Goal: Understand site structure: Understand site structure

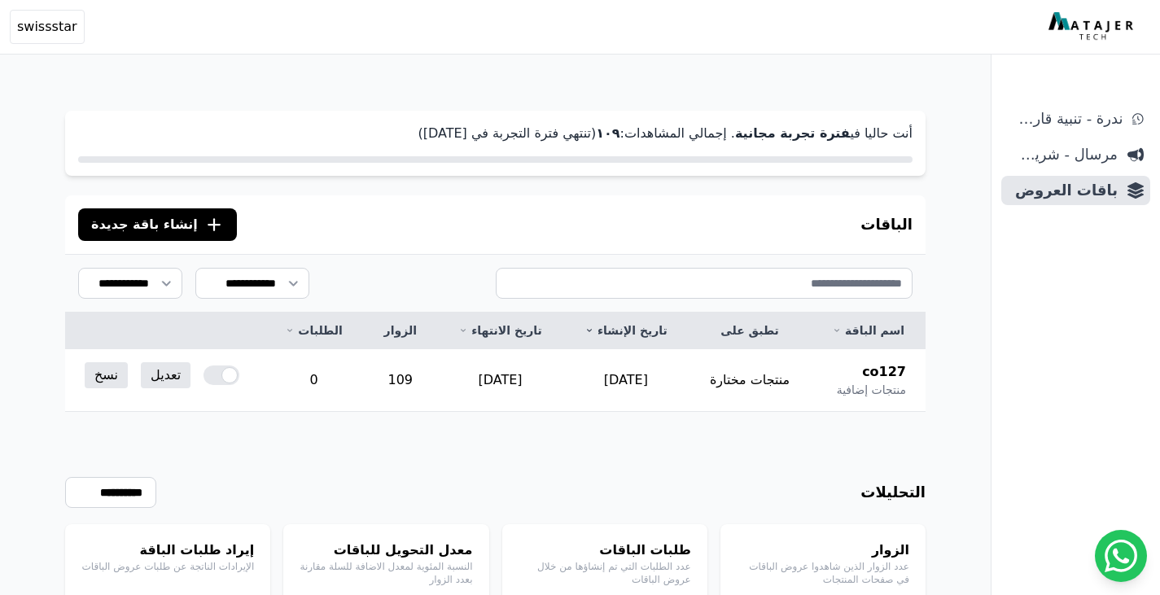
scroll to position [78, 0]
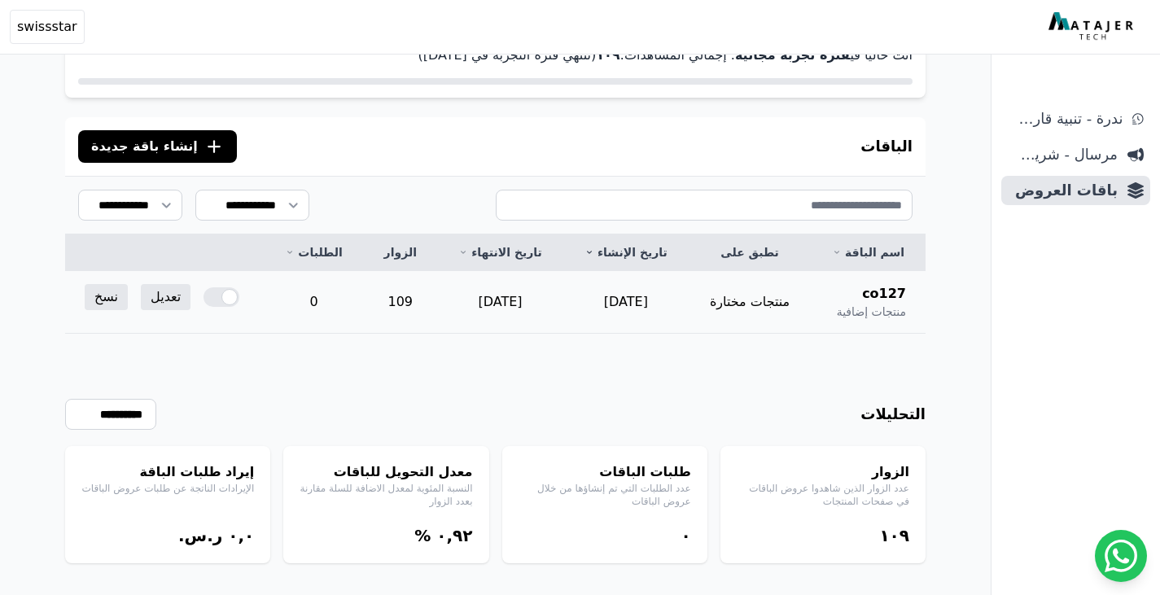
click at [400, 299] on td "109" at bounding box center [400, 302] width 74 height 63
click at [335, 303] on td "0" at bounding box center [313, 302] width 99 height 63
click at [332, 303] on td "0" at bounding box center [313, 302] width 99 height 63
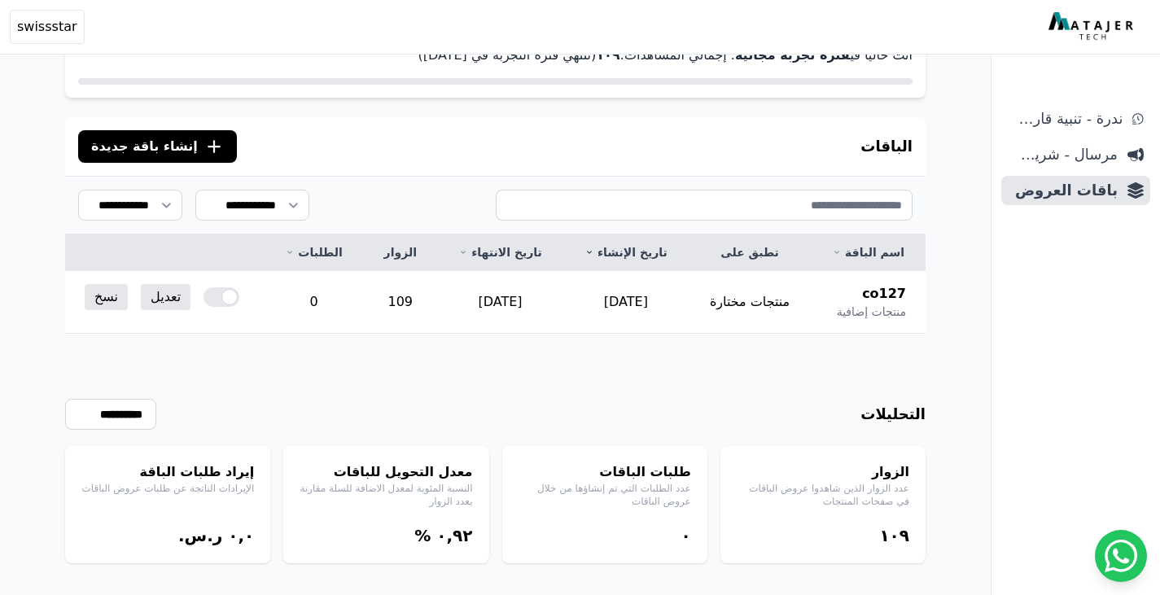
click at [351, 334] on div "**********" at bounding box center [495, 448] width 860 height 229
click at [737, 274] on td "منتجات مختارة" at bounding box center [749, 302] width 122 height 63
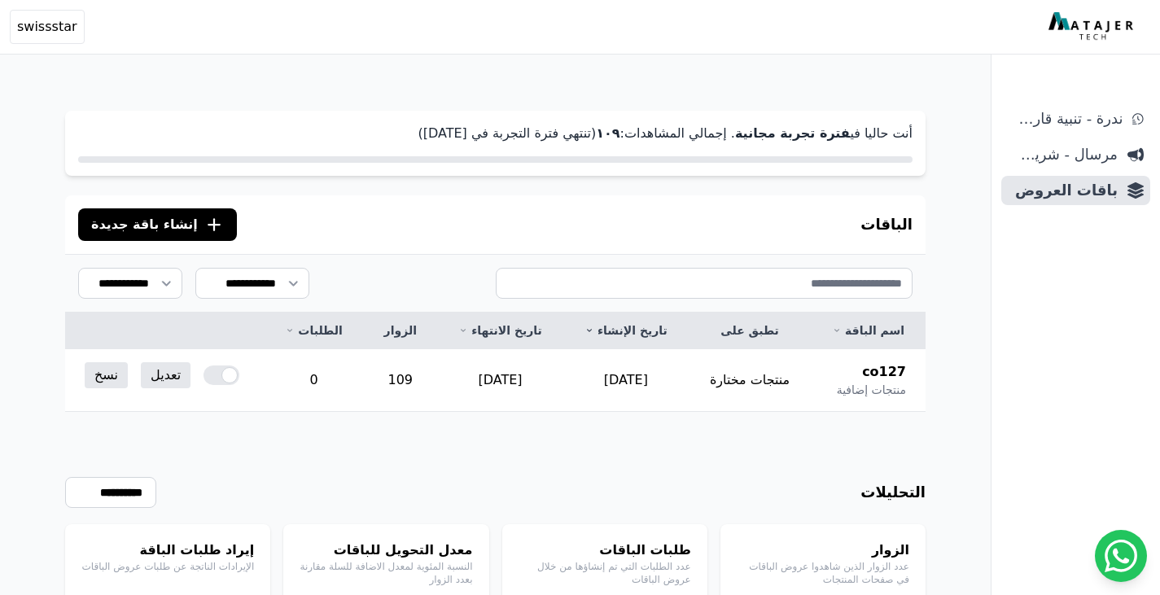
scroll to position [98, 0]
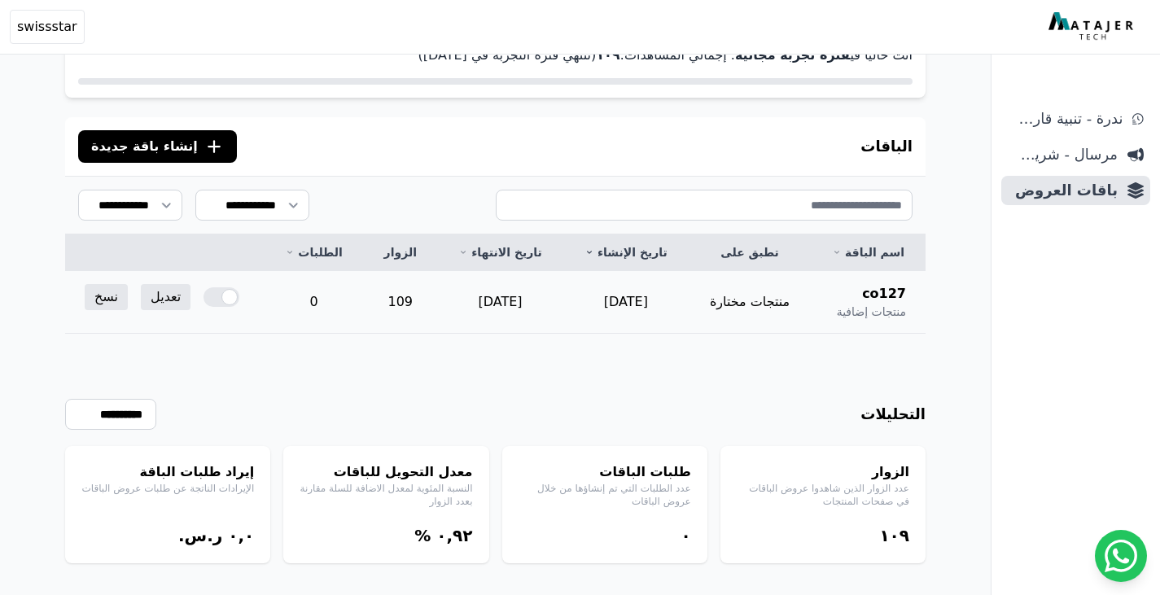
scroll to position [98, 0]
